Goal: Information Seeking & Learning: Check status

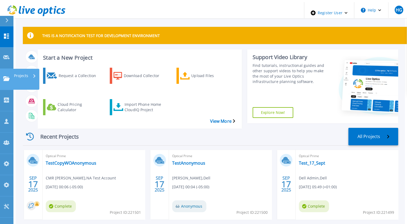
click at [5, 76] on icon at bounding box center [6, 78] width 6 height 5
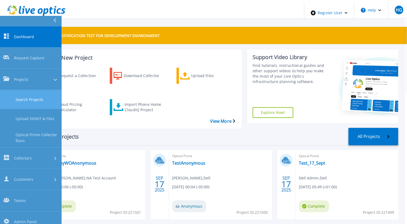
click at [27, 90] on link "Search Projects" at bounding box center [30, 99] width 61 height 19
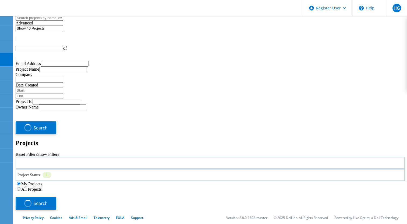
type input "1"
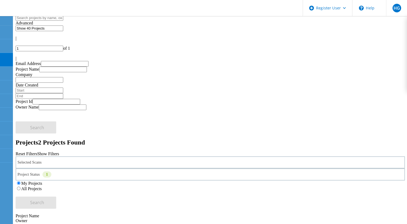
click at [79, 156] on div "Selected Scans" at bounding box center [210, 162] width 389 height 12
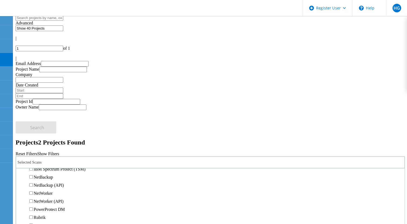
scroll to position [280, 0]
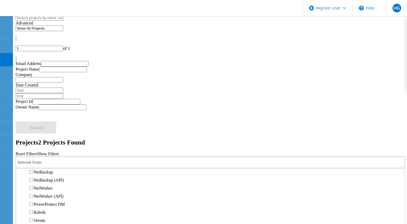
click at [44, 130] on label "Avamar" at bounding box center [40, 132] width 13 height 5
click at [33, 130] on input "Avamar" at bounding box center [30, 131] width 3 height 3
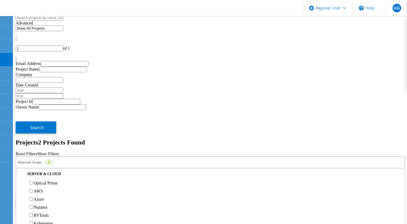
scroll to position [0, 0]
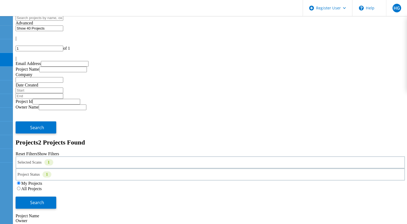
click at [42, 187] on label "All Projects" at bounding box center [31, 189] width 20 height 5
click at [20, 187] on input "All Projects" at bounding box center [18, 188] width 3 height 3
click at [44, 200] on span "Search" at bounding box center [37, 203] width 14 height 6
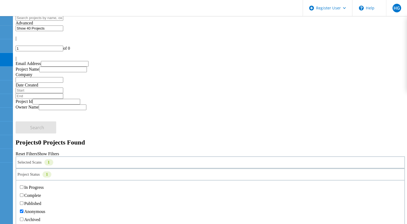
click at [222, 169] on div "Project Status 1" at bounding box center [210, 175] width 389 height 12
click at [45, 209] on label "Anonymous" at bounding box center [34, 211] width 21 height 5
click at [23, 210] on input "Anonymous" at bounding box center [21, 211] width 3 height 3
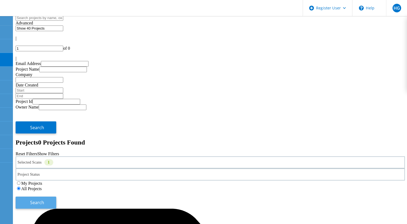
click at [56, 197] on button "Search" at bounding box center [36, 203] width 41 height 12
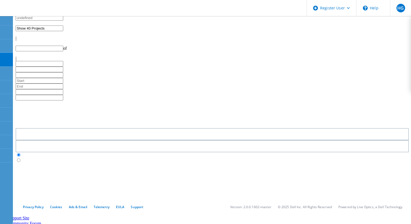
type input "1"
